Goal: Transaction & Acquisition: Book appointment/travel/reservation

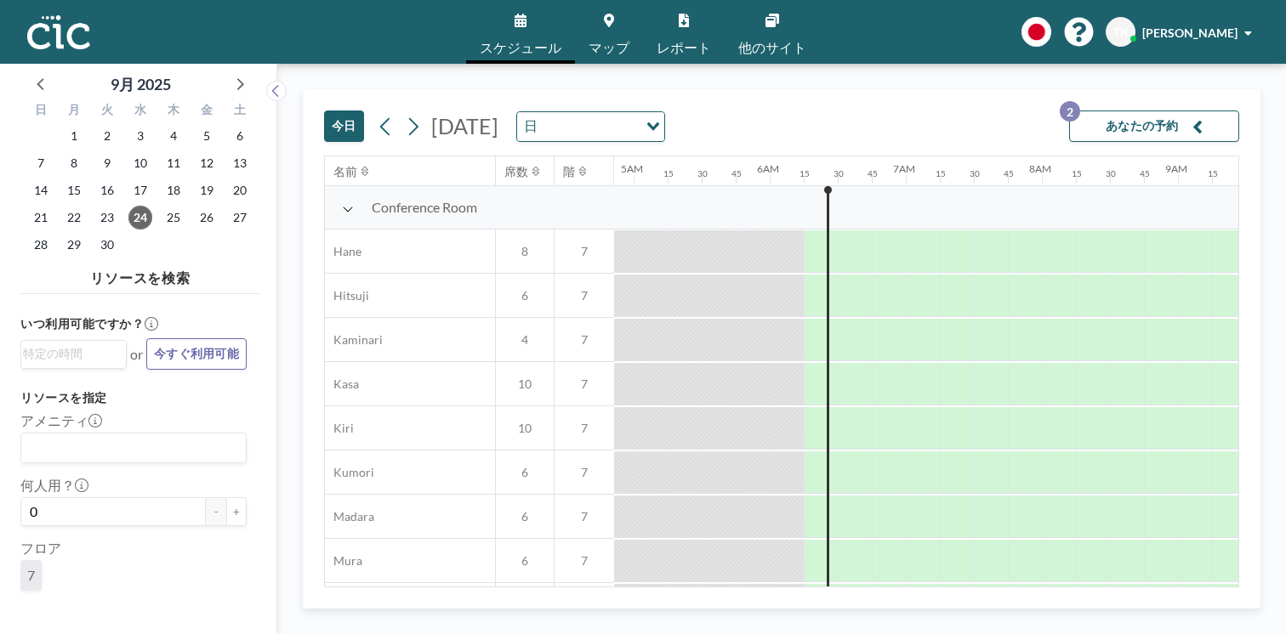
scroll to position [0, 663]
click at [228, 72] on icon at bounding box center [239, 83] width 22 height 22
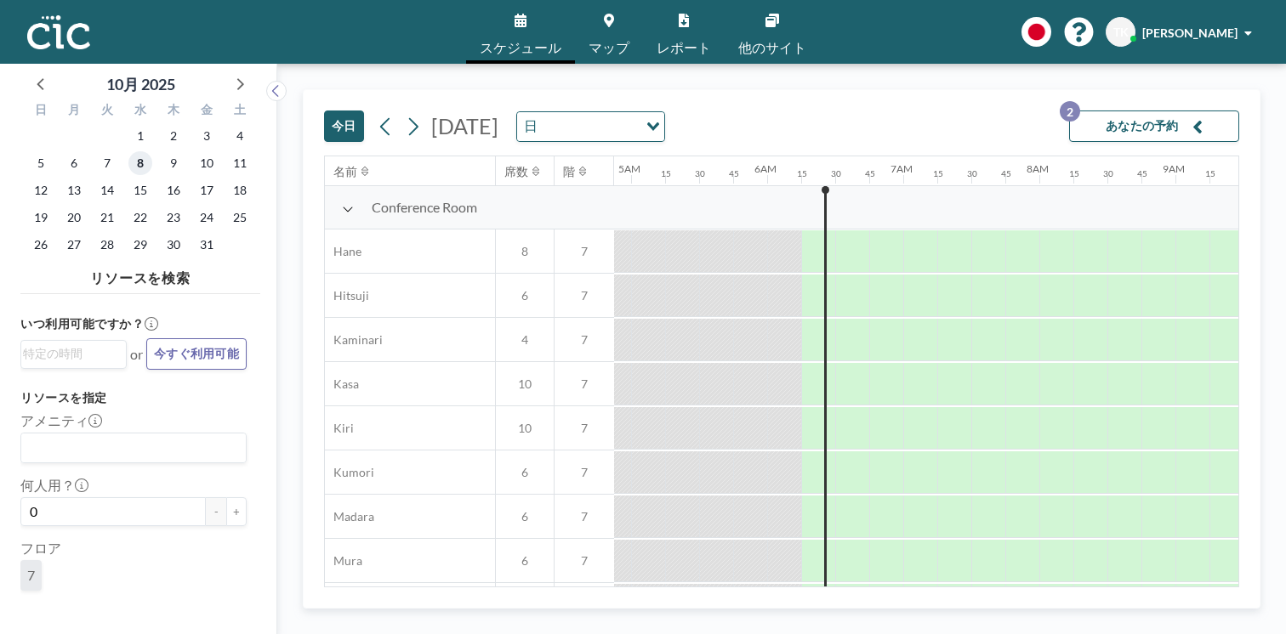
click at [128, 151] on span "8" at bounding box center [140, 163] width 24 height 24
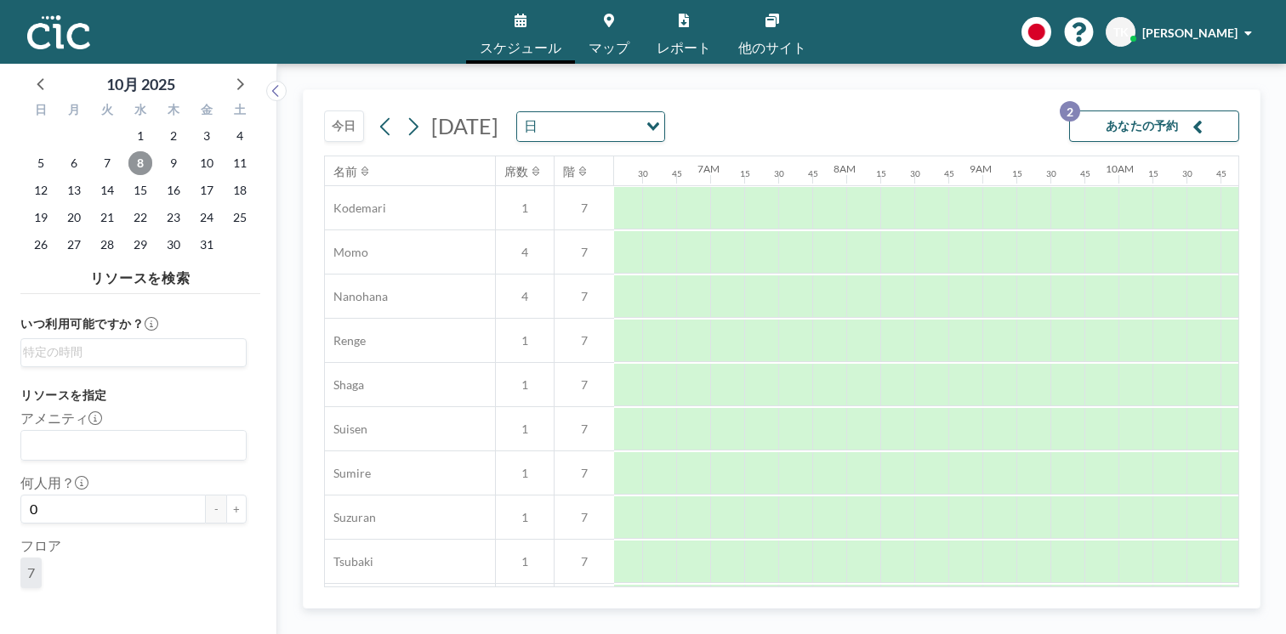
scroll to position [860, 856]
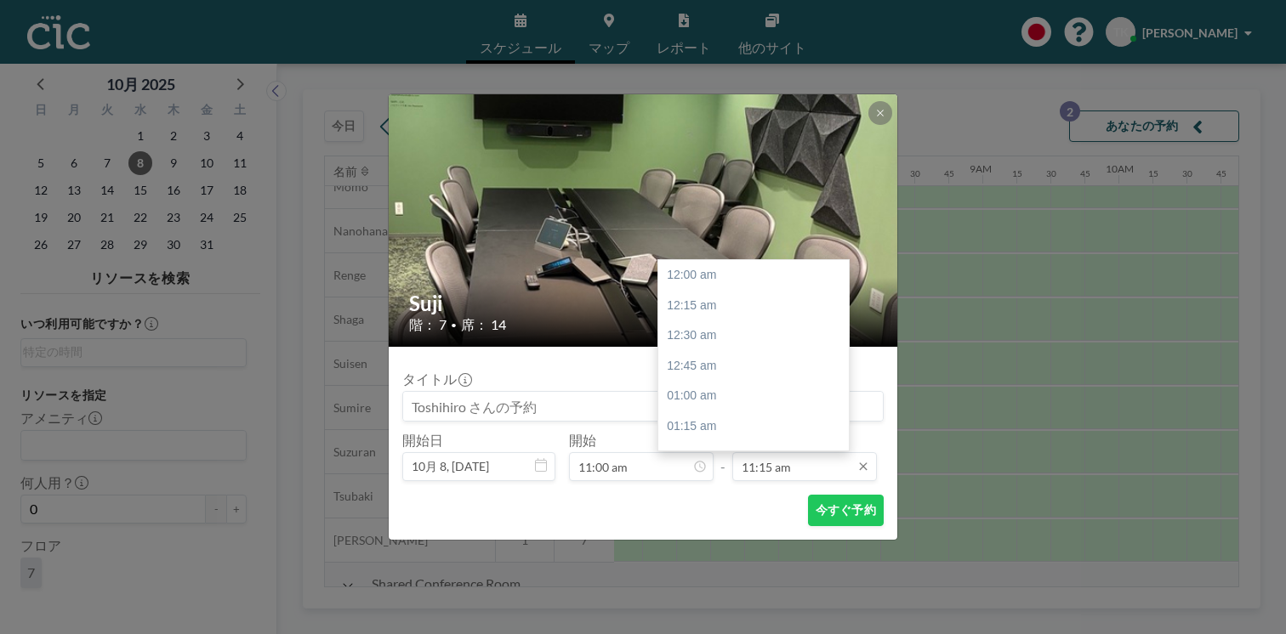
scroll to position [1221, 0]
click at [788, 452] on input "11:15 am" at bounding box center [804, 466] width 145 height 29
click at [728, 492] on div "12:00 pm" at bounding box center [753, 507] width 191 height 31
type input "12:00 pm"
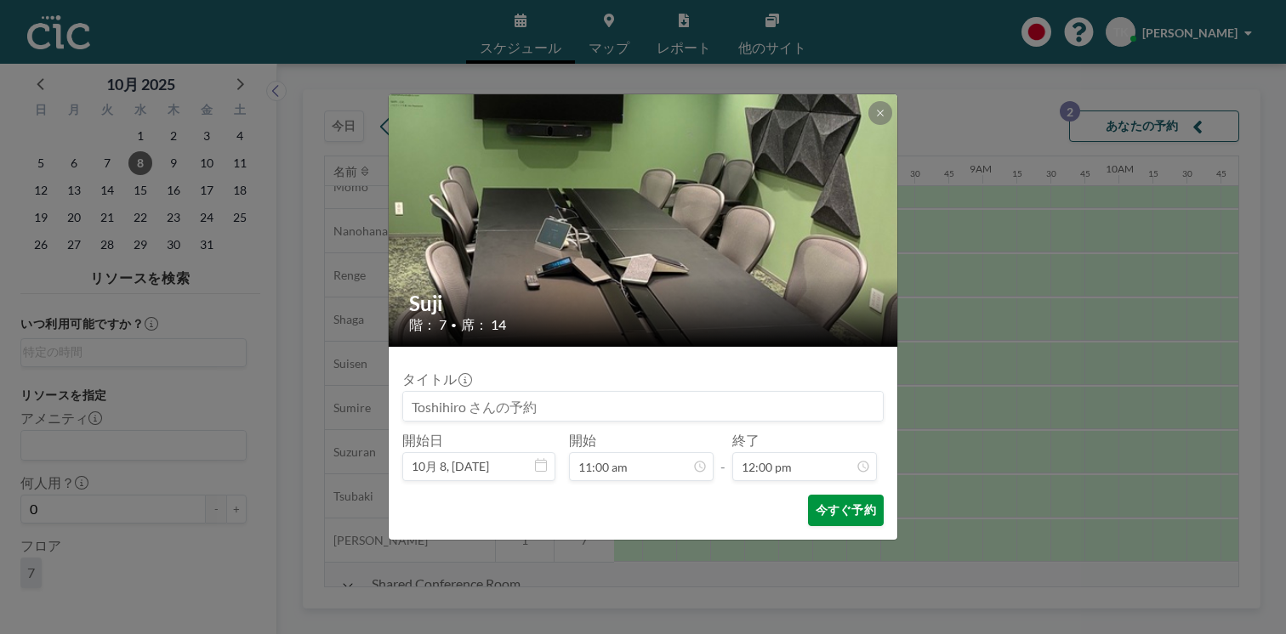
scroll to position [1303, 0]
click at [820, 495] on button "今すぐ予約" at bounding box center [846, 510] width 76 height 31
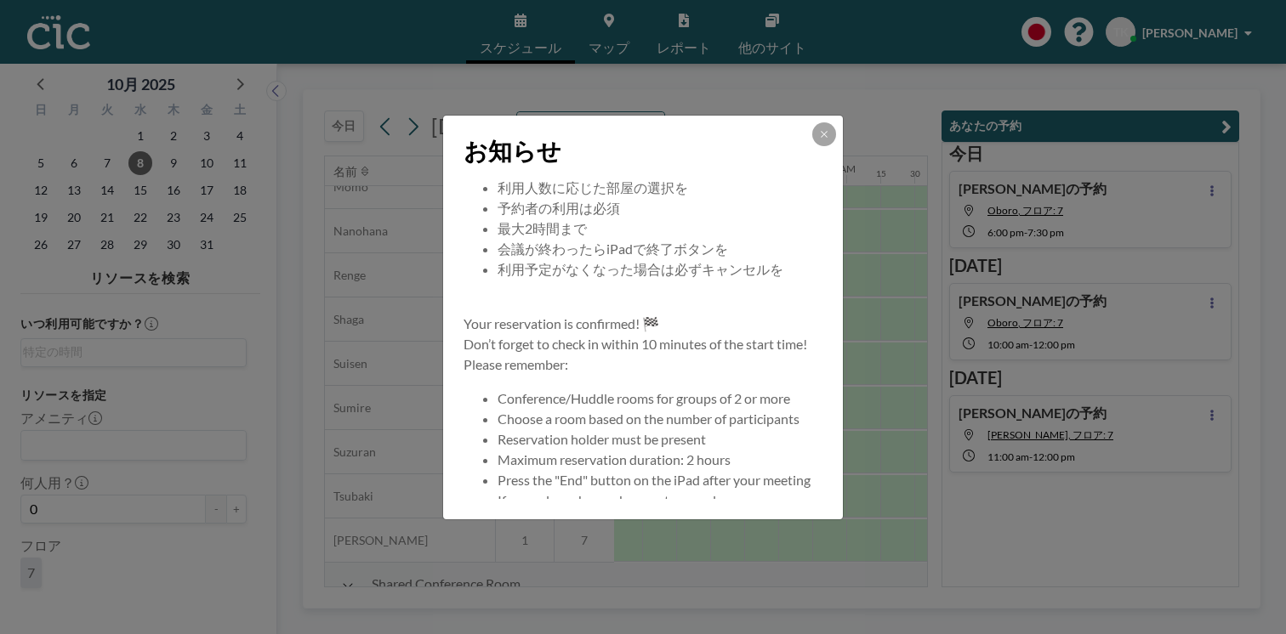
scroll to position [116, 0]
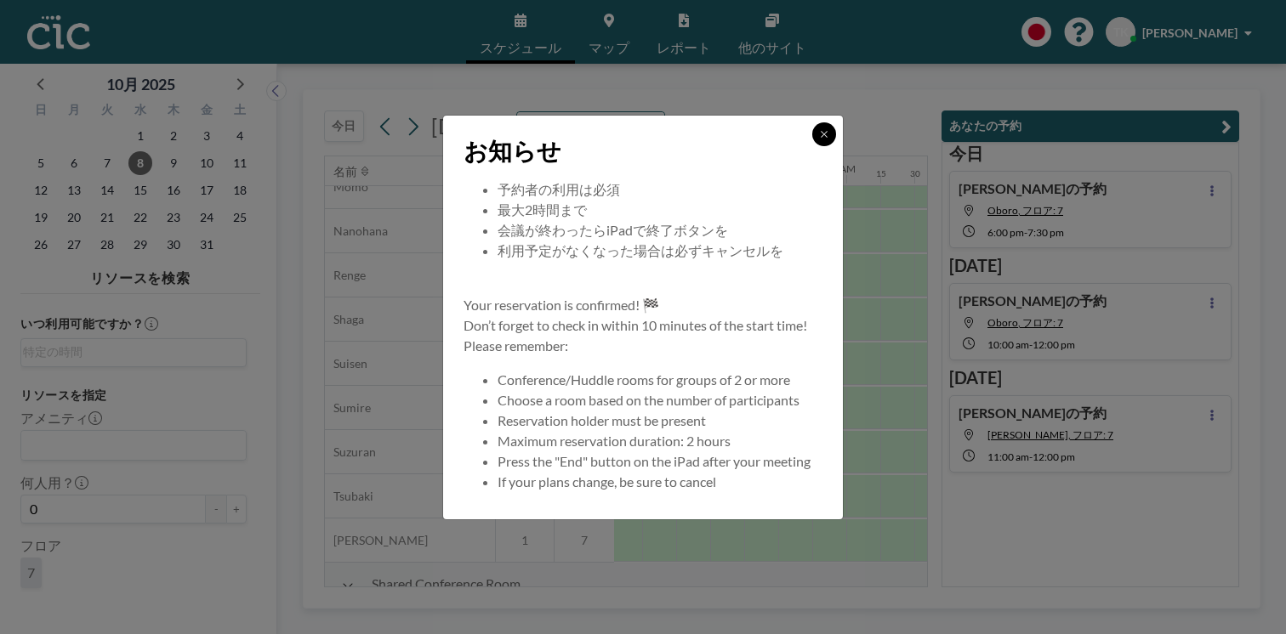
click at [819, 139] on icon at bounding box center [824, 134] width 10 height 10
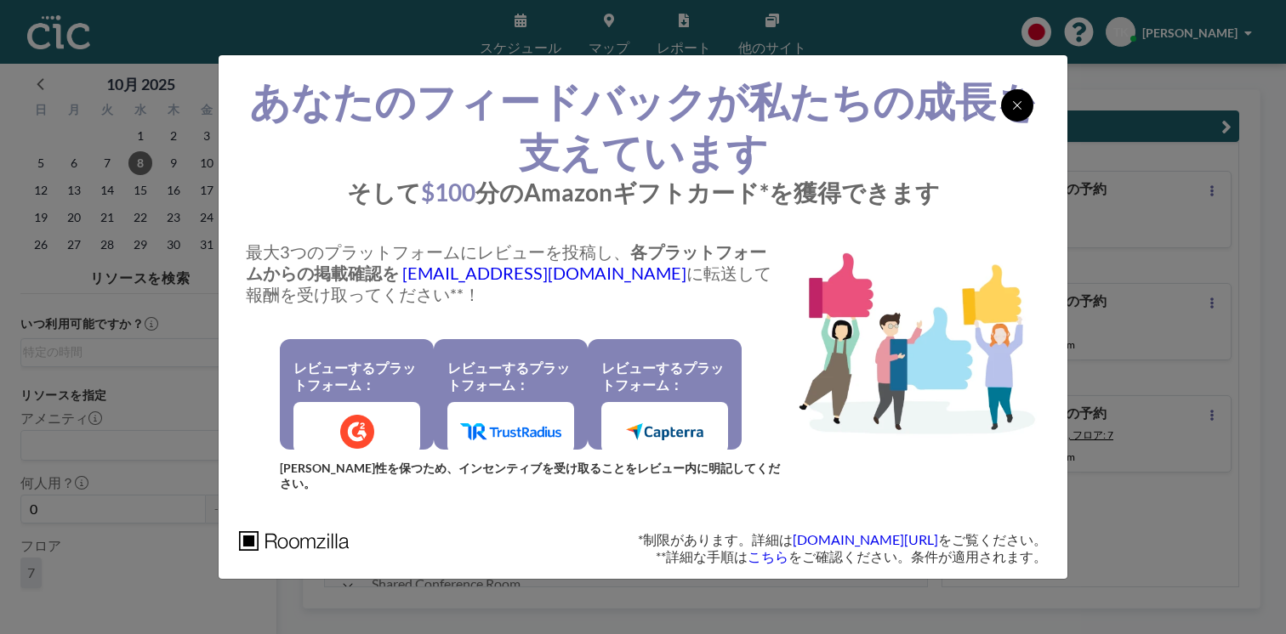
click at [1012, 112] on icon at bounding box center [1017, 106] width 10 height 14
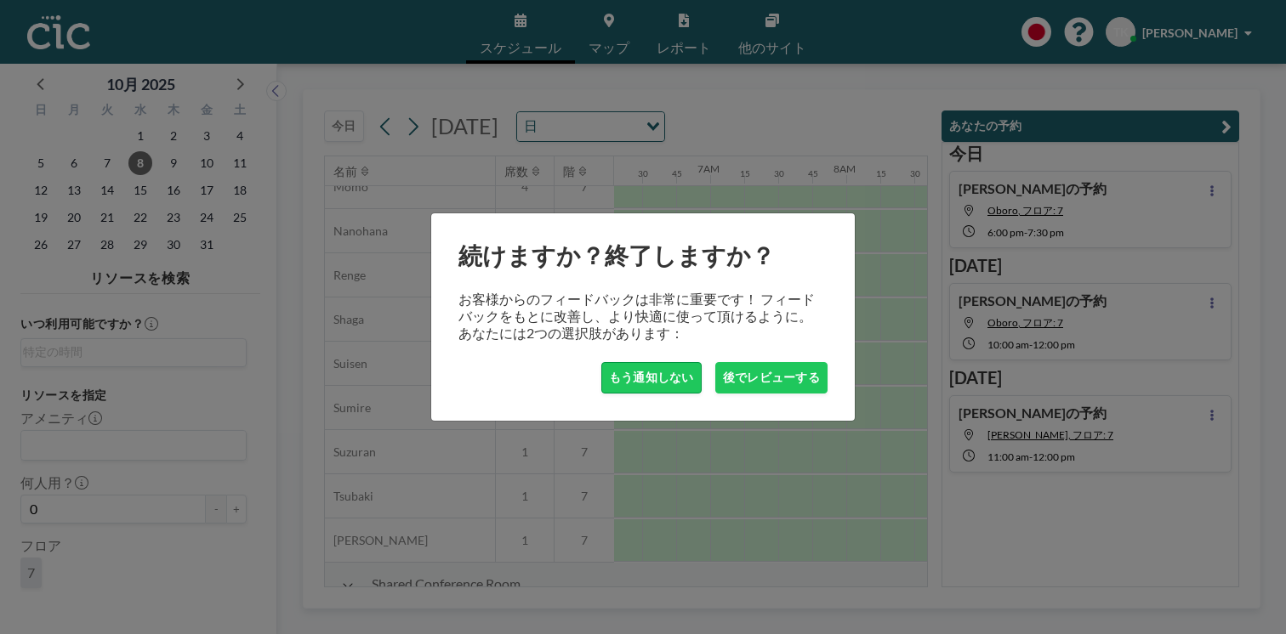
click at [673, 367] on button "もう通知しない" at bounding box center [651, 377] width 100 height 31
